Goal: Information Seeking & Learning: Learn about a topic

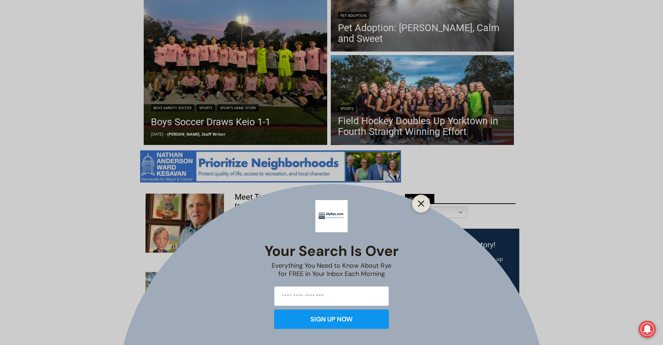
click at [422, 205] on icon "Close" at bounding box center [421, 204] width 6 height 6
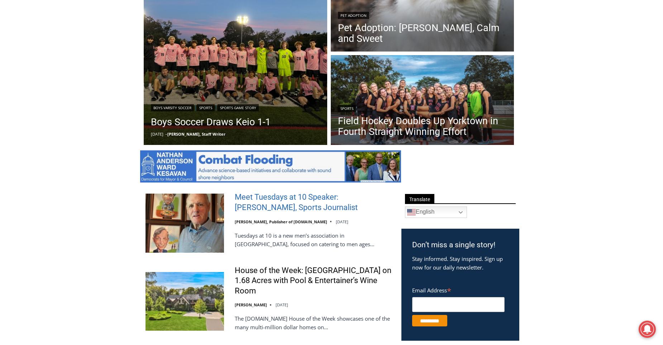
click at [272, 202] on link "Meet Tuesdays at 10 Speaker: [PERSON_NAME], Sports Journalist" at bounding box center [313, 202] width 157 height 20
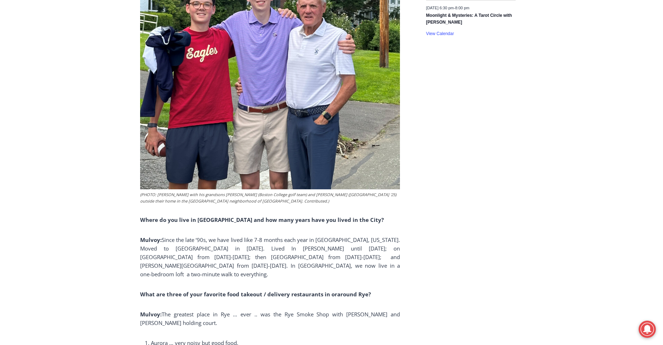
scroll to position [1276, 0]
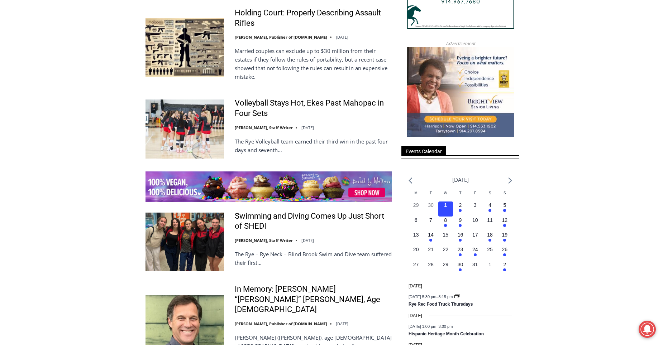
scroll to position [1027, 0]
